Goal: Transaction & Acquisition: Purchase product/service

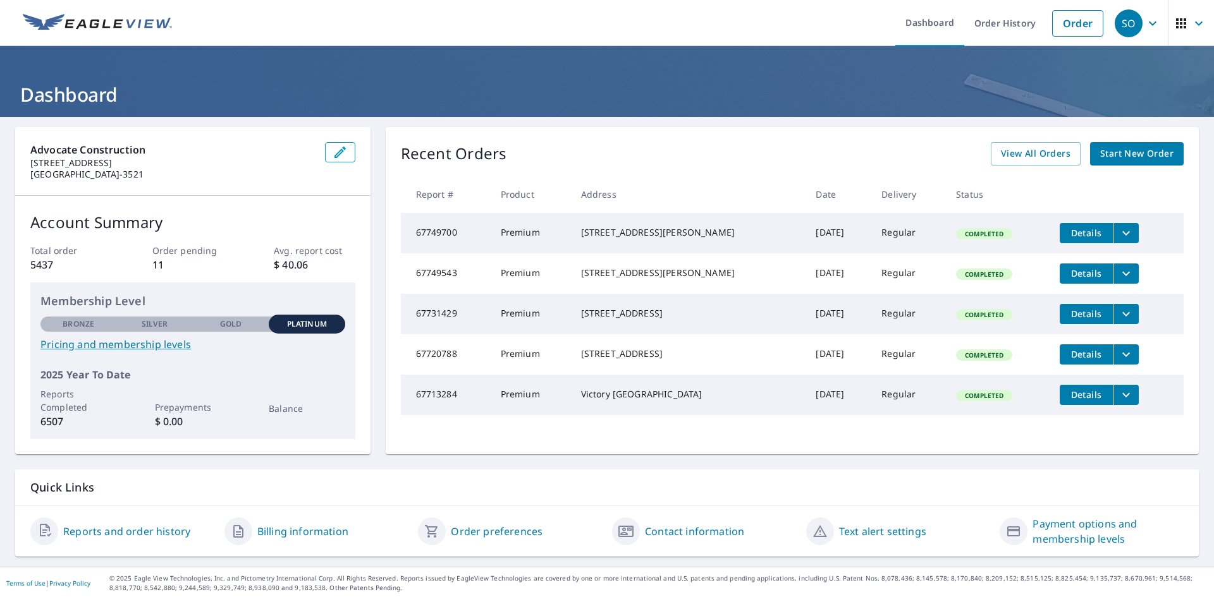
click at [1118, 154] on span "Start New Order" at bounding box center [1136, 154] width 73 height 16
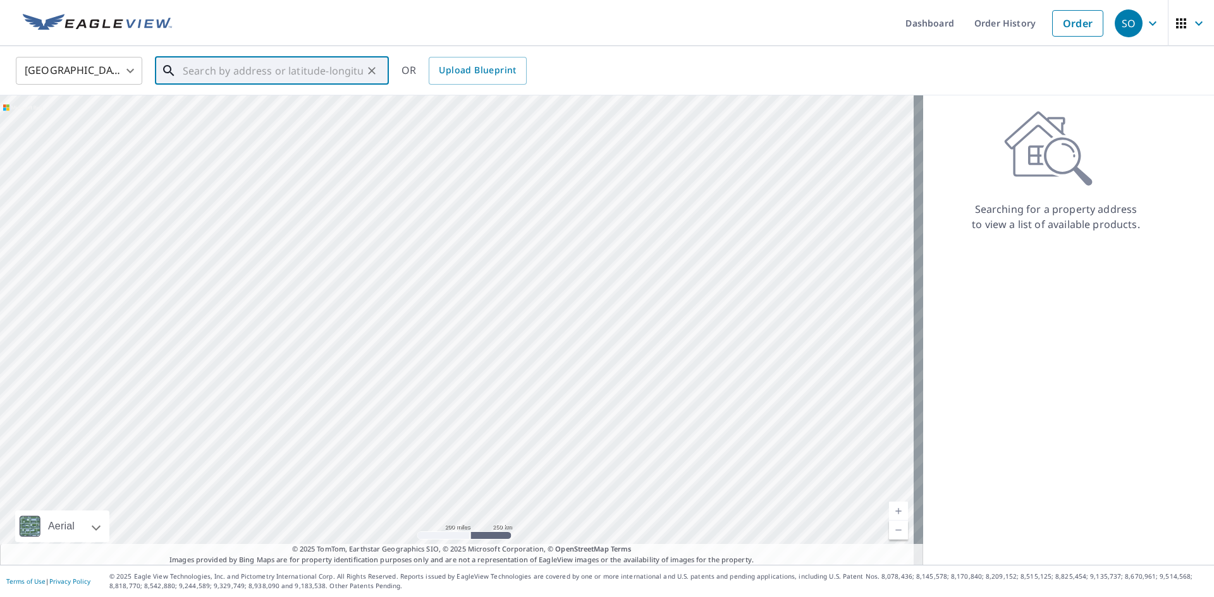
drag, startPoint x: 200, startPoint y: 74, endPoint x: 209, endPoint y: 62, distance: 14.6
click at [209, 62] on input "text" at bounding box center [273, 70] width 180 height 35
paste input "111 Thomas park dr Hutto, Texas, 78634"
click at [226, 115] on p "Hutto, TX 78634" at bounding box center [279, 121] width 199 height 13
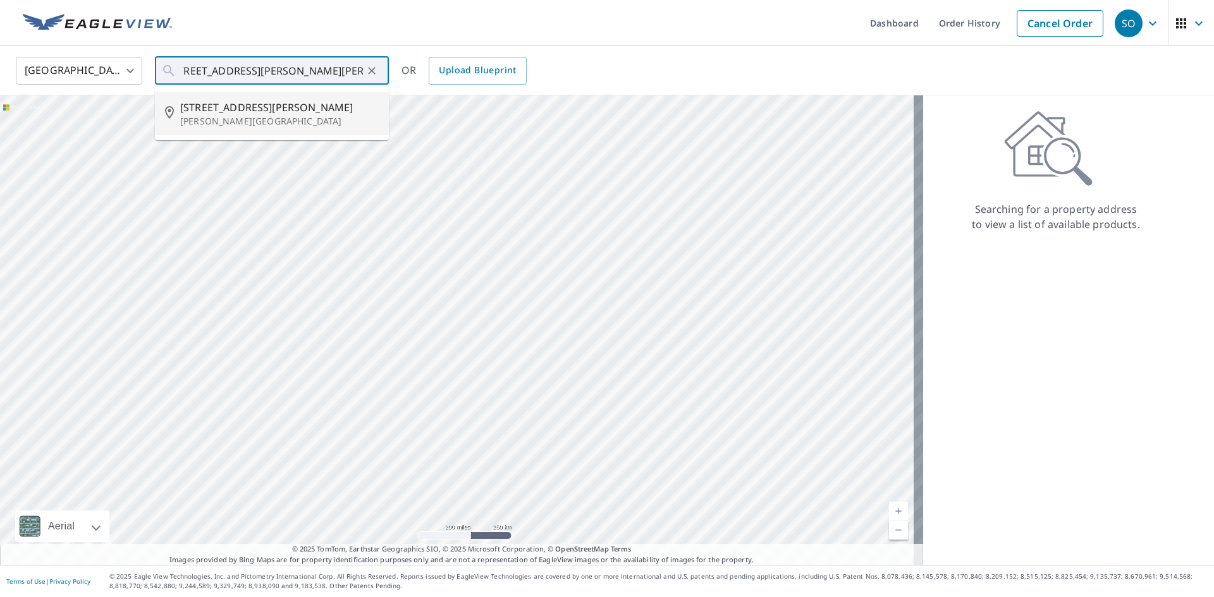
type input "111 Thomas Park Dr Hutto, TX 78634"
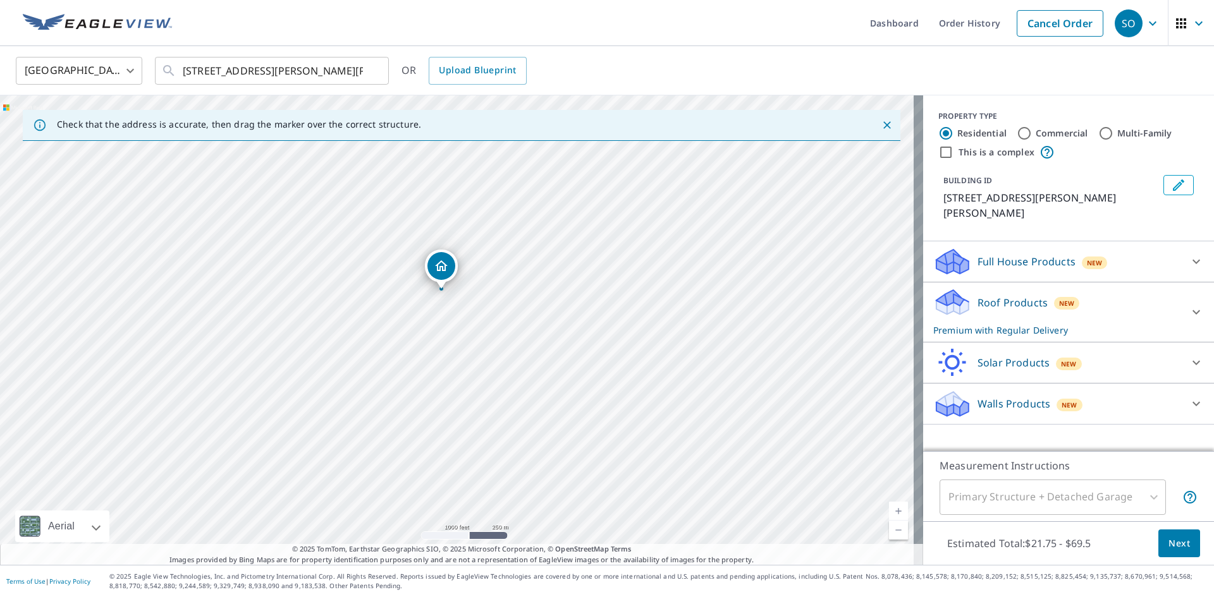
drag, startPoint x: 390, startPoint y: 412, endPoint x: 579, endPoint y: 429, distance: 189.8
click at [579, 429] on div "111 Thomas Park Dr Hutto, TX 78634" at bounding box center [461, 330] width 923 height 470
drag, startPoint x: 406, startPoint y: 387, endPoint x: 366, endPoint y: 584, distance: 200.6
click at [366, 584] on div "Dashboard Order History Cancel Order SO United States US ​ 111 Thomas Park Dr H…" at bounding box center [607, 298] width 1214 height 597
drag, startPoint x: 552, startPoint y: 277, endPoint x: 528, endPoint y: 580, distance: 303.8
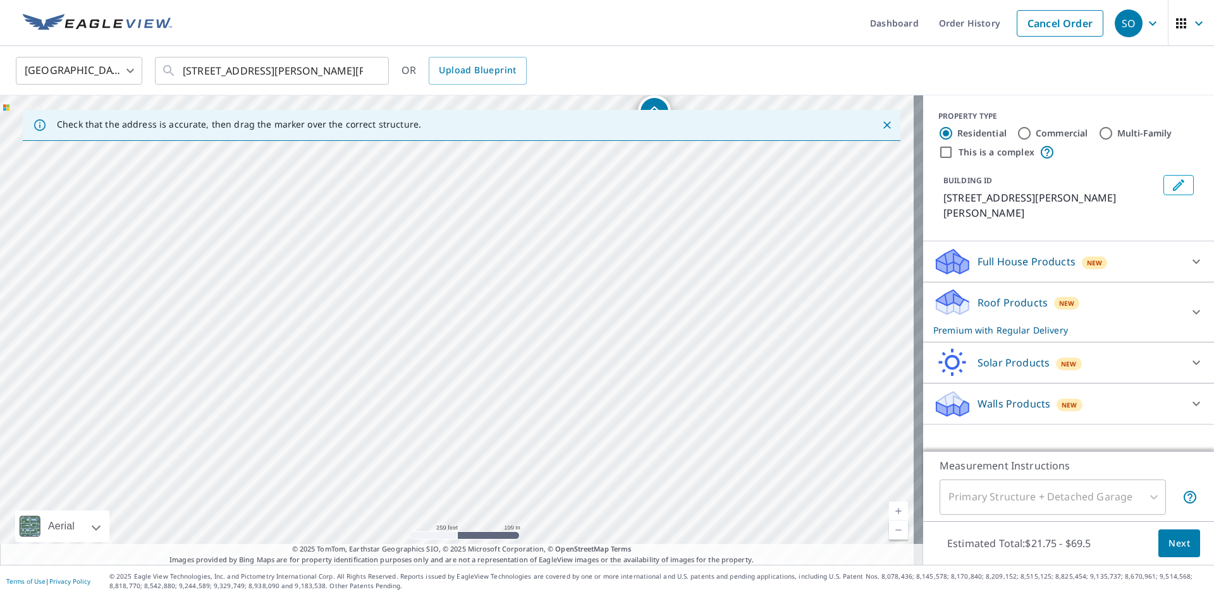
click at [528, 580] on div "Dashboard Order History Cancel Order SO United States US ​ 111 Thomas Park Dr H…" at bounding box center [607, 298] width 1214 height 597
click at [688, 297] on div "111 Thomas Park Dr Hutto, TX 78634" at bounding box center [461, 330] width 923 height 470
drag, startPoint x: 752, startPoint y: 181, endPoint x: 658, endPoint y: 508, distance: 339.4
click at [658, 508] on div "111 Thomas Park Dr Hutto, TX 78634" at bounding box center [461, 330] width 923 height 470
drag, startPoint x: 814, startPoint y: 209, endPoint x: 588, endPoint y: 357, distance: 270.7
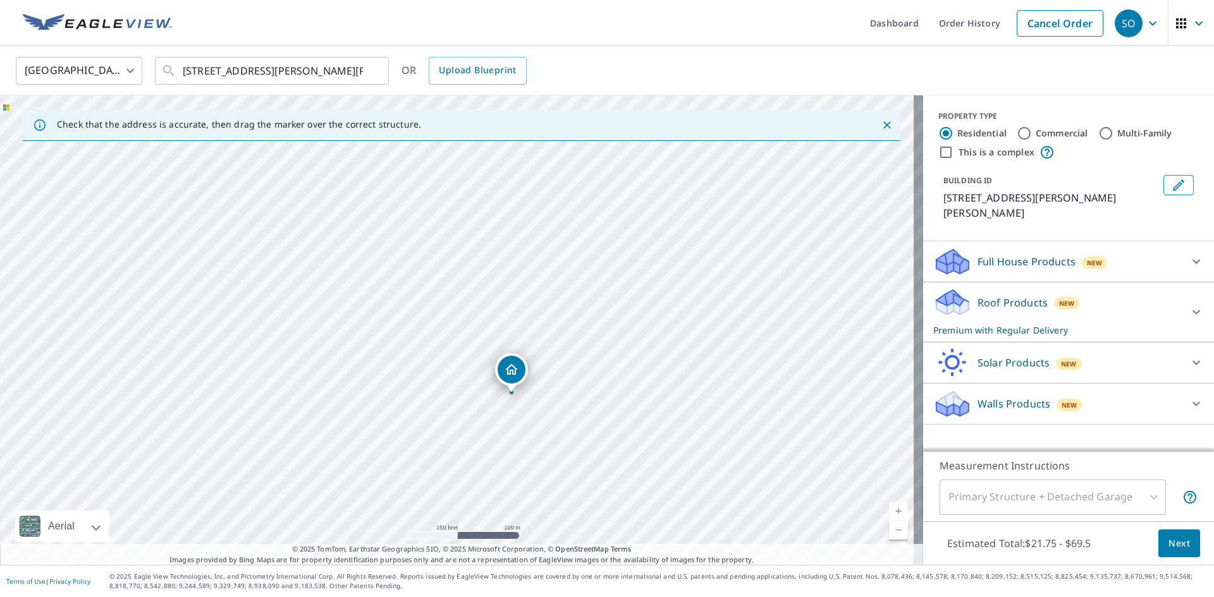
click at [588, 357] on div "111 Thomas Park Dr Hutto, TX 78634" at bounding box center [461, 330] width 923 height 470
click at [1195, 297] on div at bounding box center [1196, 312] width 30 height 30
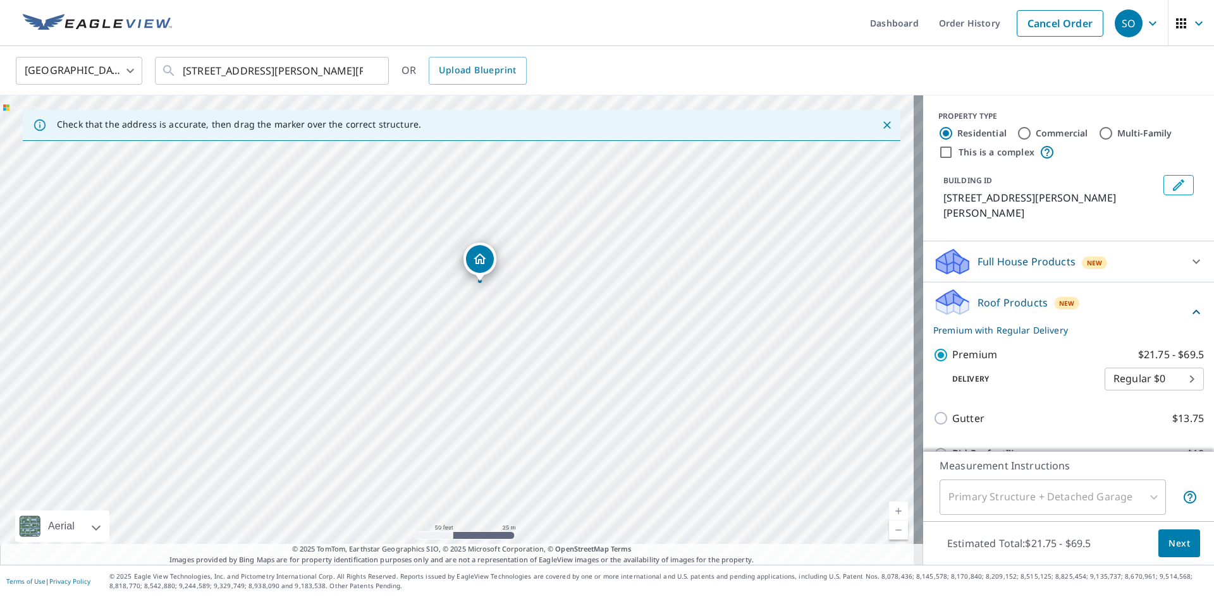
click at [1127, 290] on div "Roof Products New Premium with Regular Delivery" at bounding box center [1060, 312] width 255 height 49
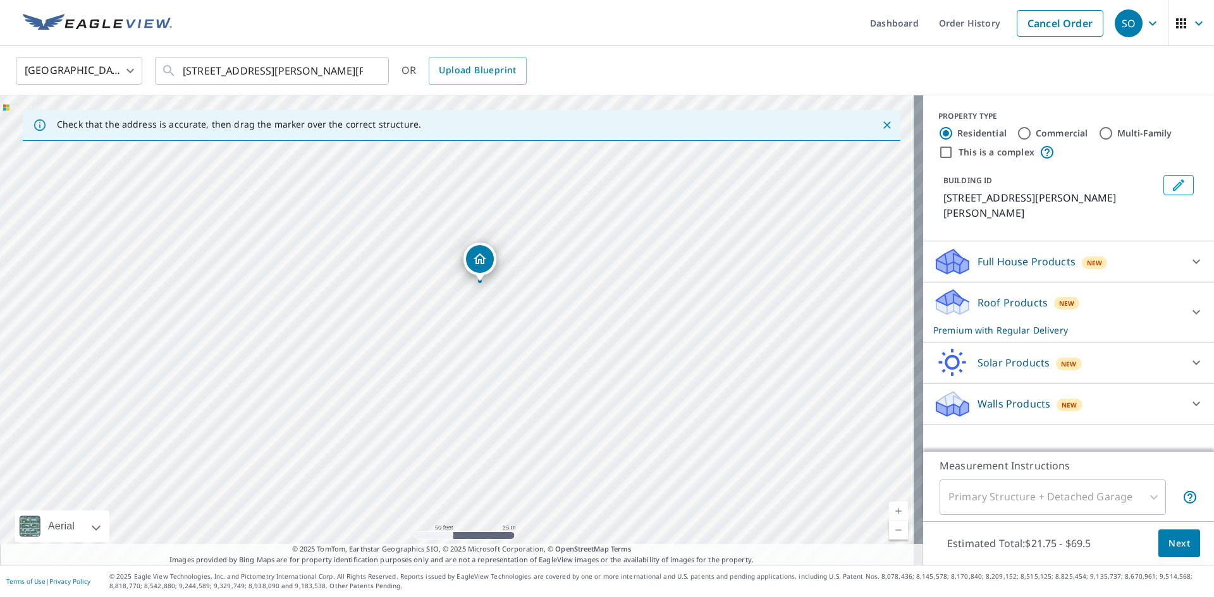
click at [1168, 547] on span "Next" at bounding box center [1178, 544] width 21 height 16
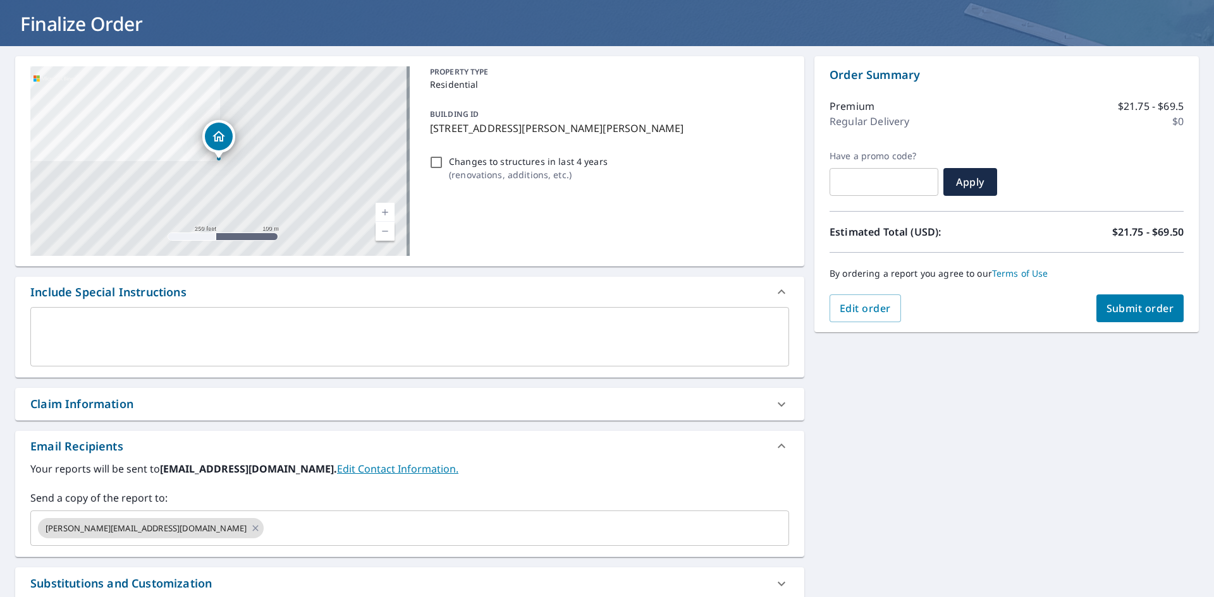
scroll to position [190, 0]
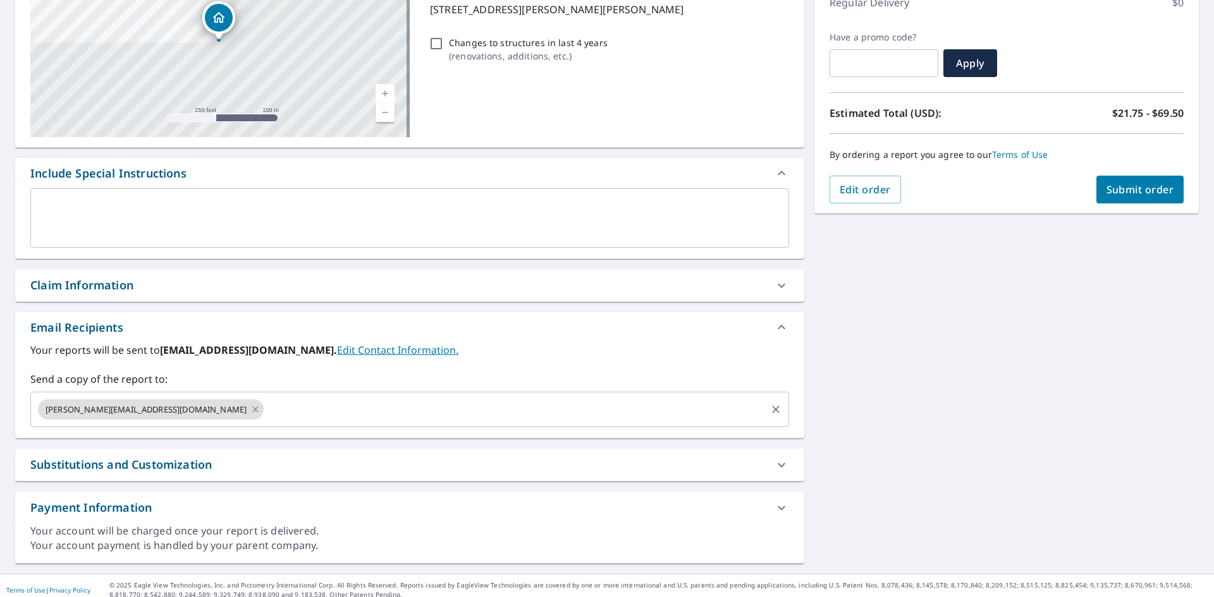
click at [252, 410] on icon at bounding box center [255, 409] width 6 height 6
checkbox input "true"
click at [70, 405] on input "text" at bounding box center [400, 410] width 728 height 24
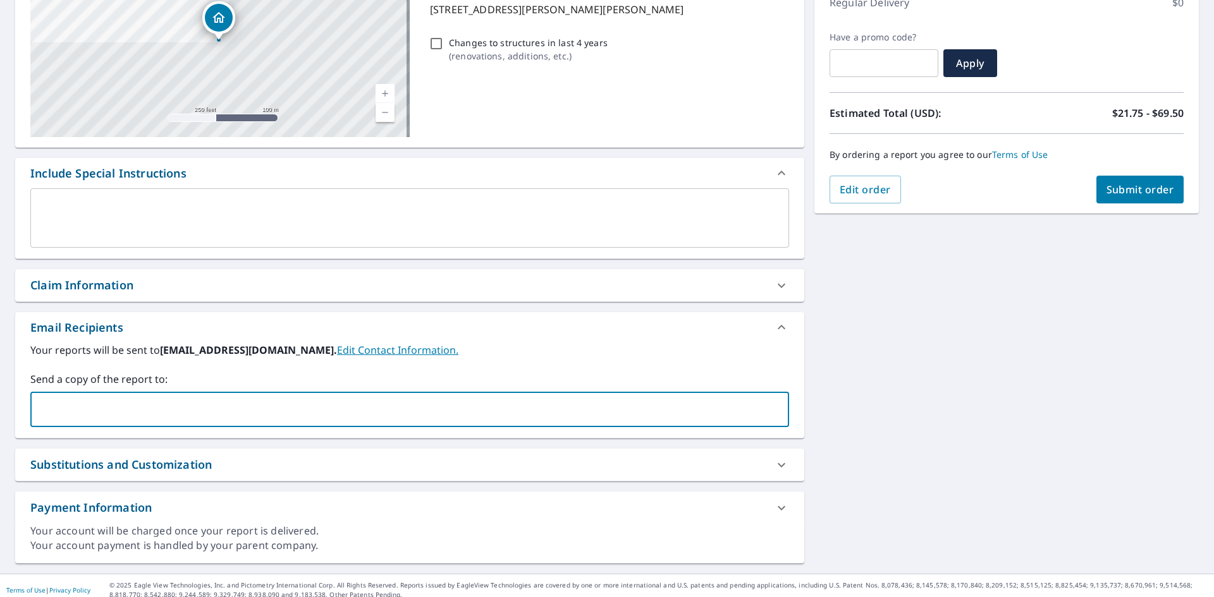
paste input "colin@invoicingteam.com"
type input "colin@invoicingteam.com"
click at [1139, 186] on span "Submit order" at bounding box center [1140, 190] width 68 height 14
checkbox input "true"
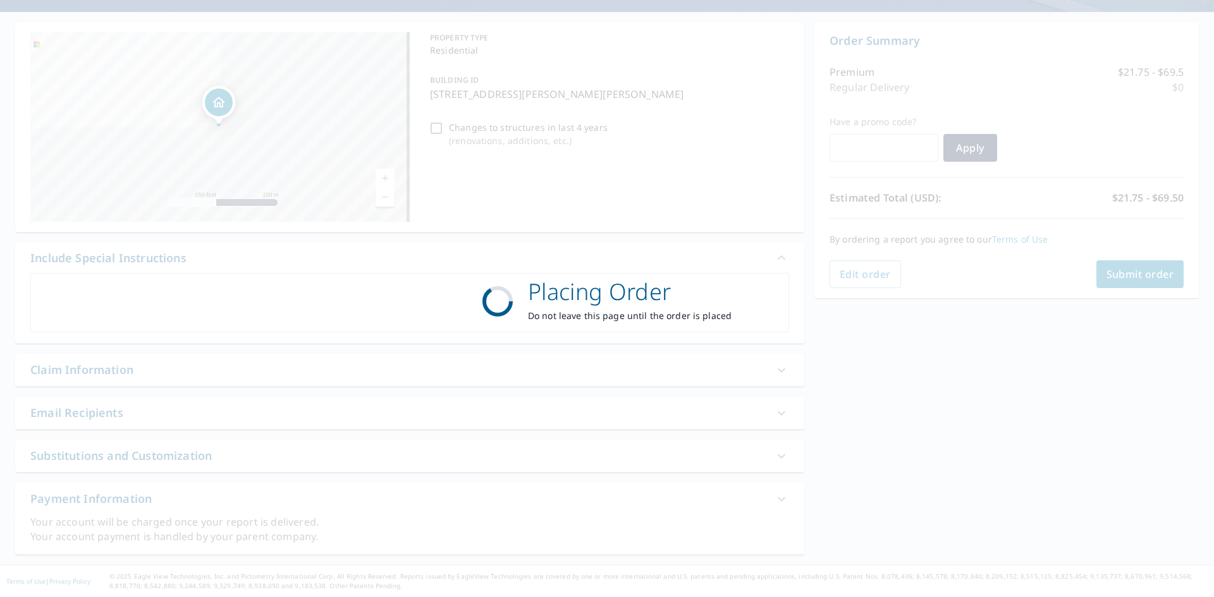
scroll to position [105, 0]
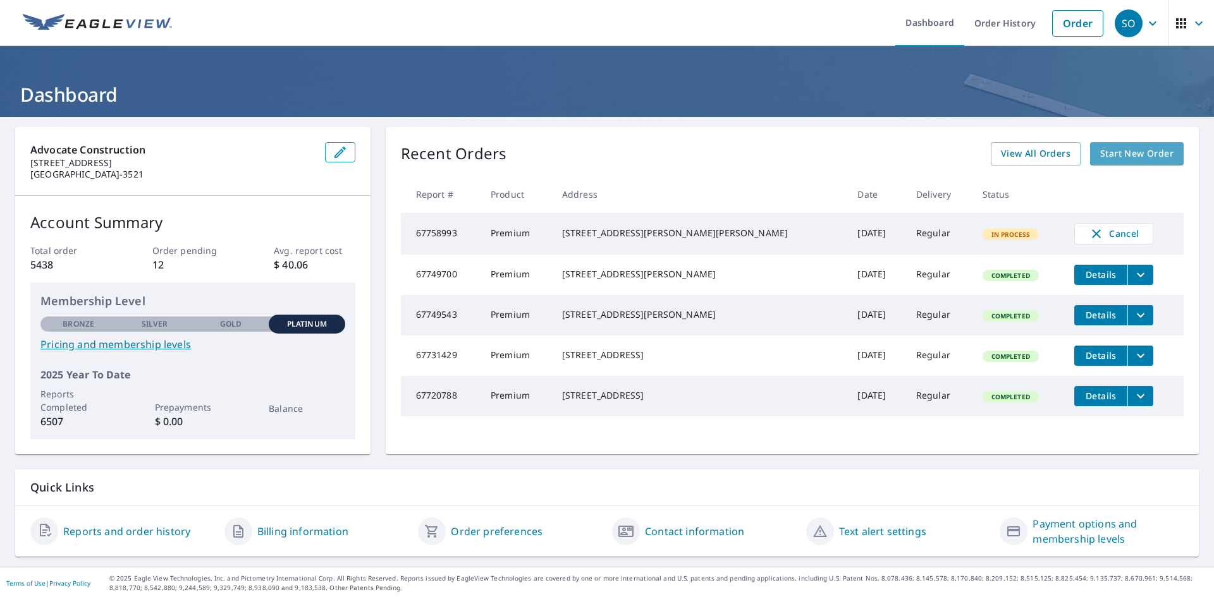
click at [1123, 154] on span "Start New Order" at bounding box center [1136, 154] width 73 height 16
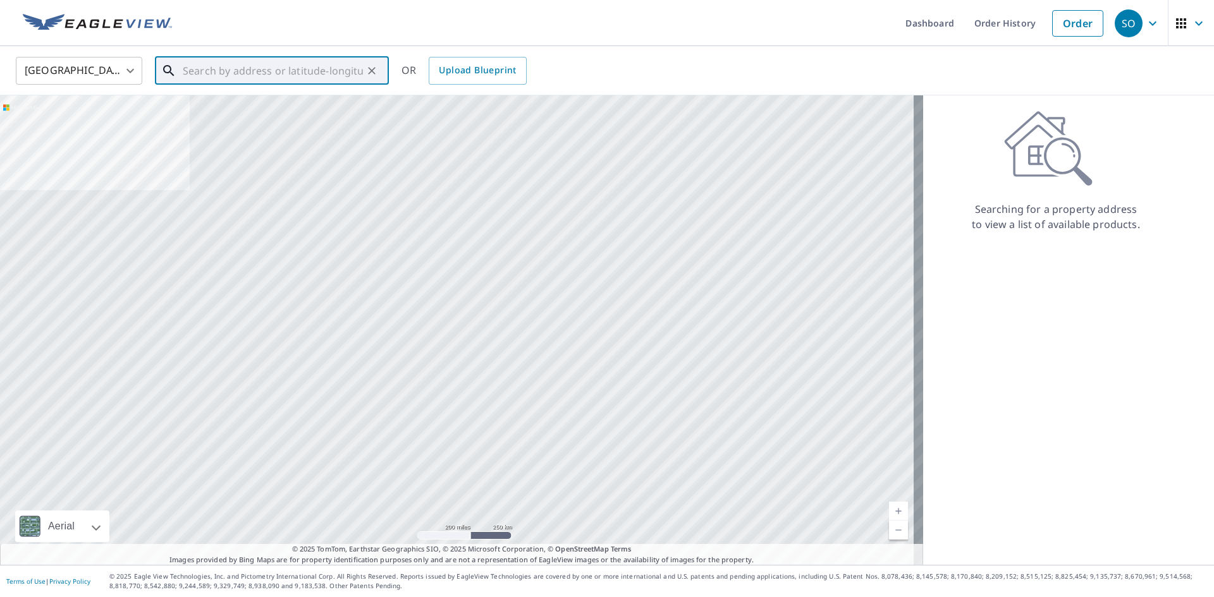
click at [212, 71] on input "text" at bounding box center [273, 70] width 180 height 35
paste input "[STREET_ADDRESS]"
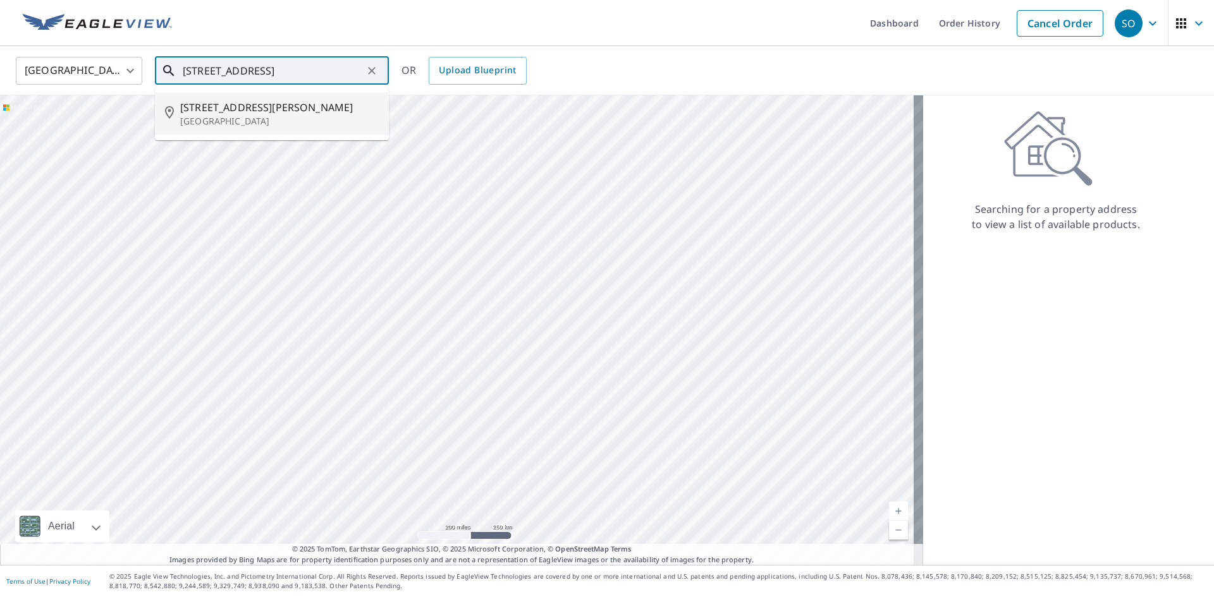
click at [219, 113] on span "[STREET_ADDRESS][PERSON_NAME]" at bounding box center [279, 107] width 199 height 15
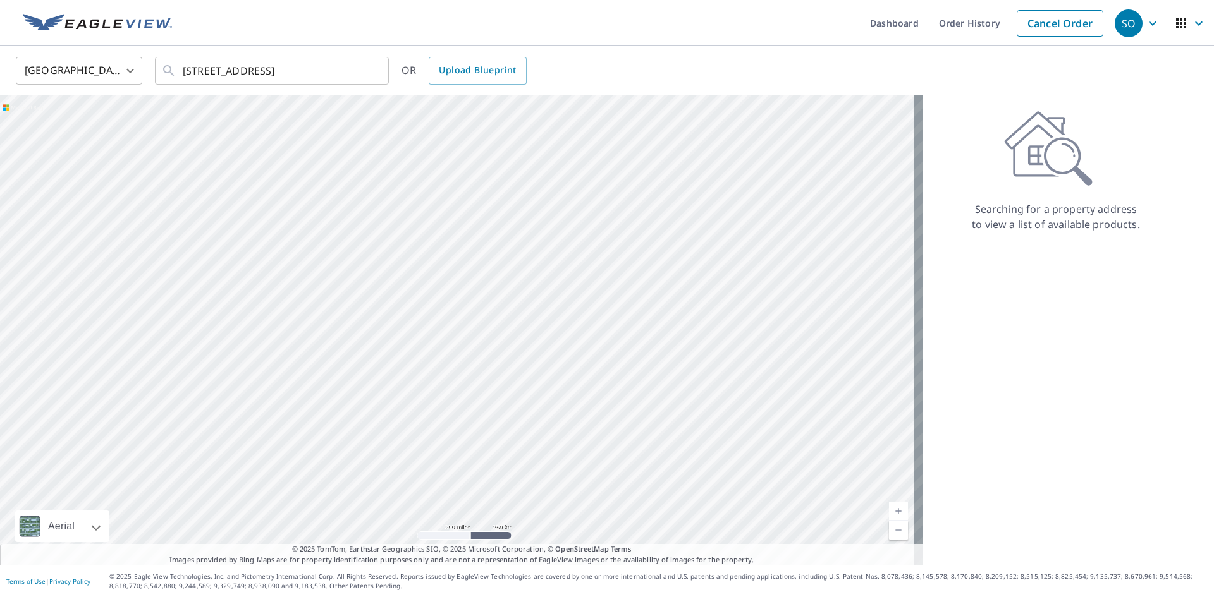
type input "[STREET_ADDRESS]"
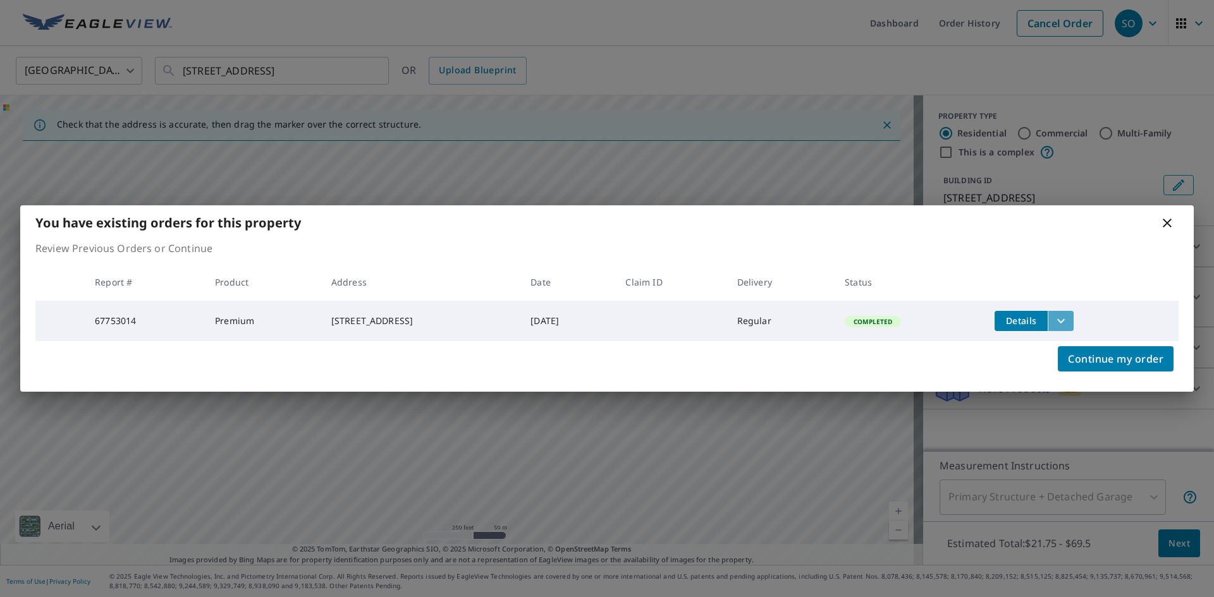
click at [1066, 314] on icon "filesDropdownBtn-67753014" at bounding box center [1060, 321] width 15 height 15
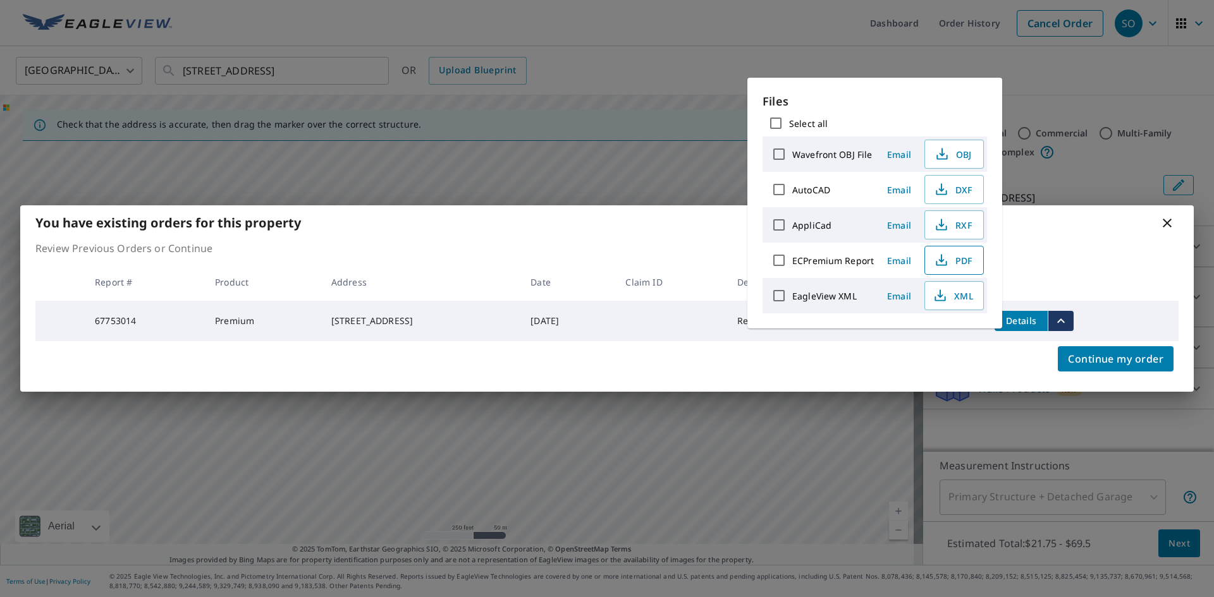
click at [963, 264] on span "PDF" at bounding box center [952, 260] width 40 height 15
